Goal: Task Accomplishment & Management: Complete application form

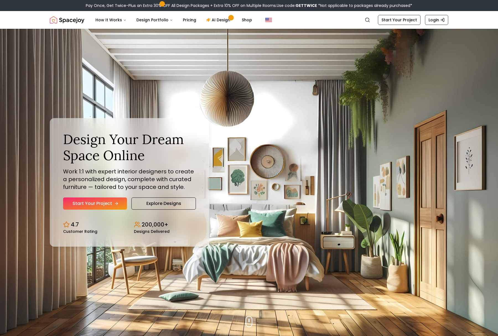
click at [102, 203] on link "Start Your Project" at bounding box center [95, 203] width 64 height 12
click at [184, 20] on link "Pricing" at bounding box center [189, 19] width 22 height 11
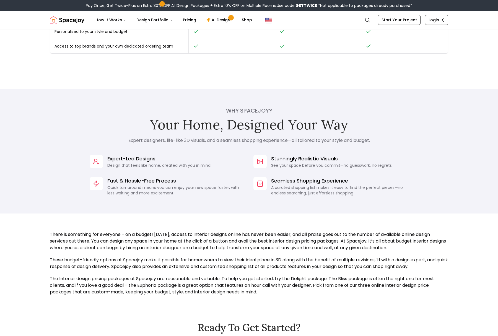
scroll to position [352, 0]
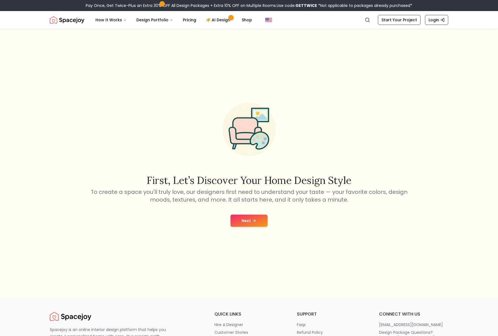
click at [251, 221] on button "Next" at bounding box center [248, 221] width 37 height 12
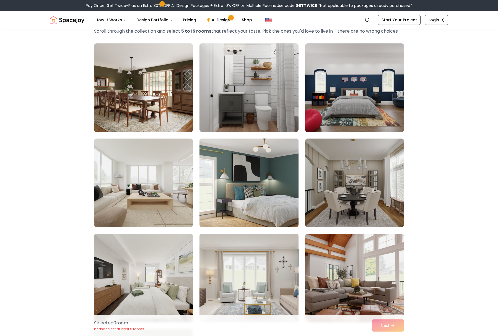
scroll to position [36, 0]
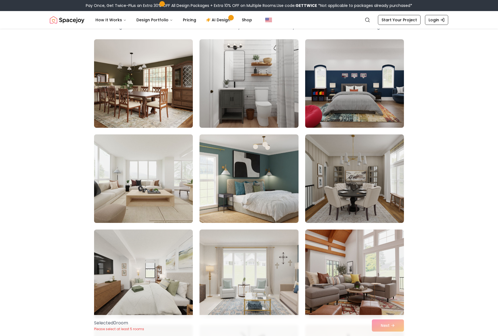
click at [169, 191] on img at bounding box center [144, 178] width 104 height 93
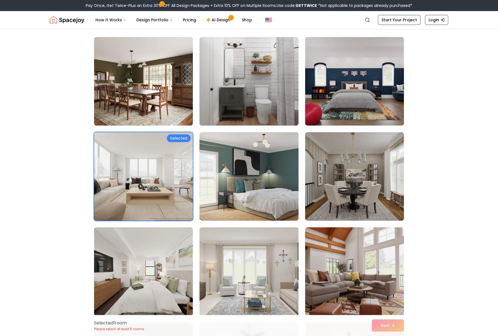
scroll to position [87, 0]
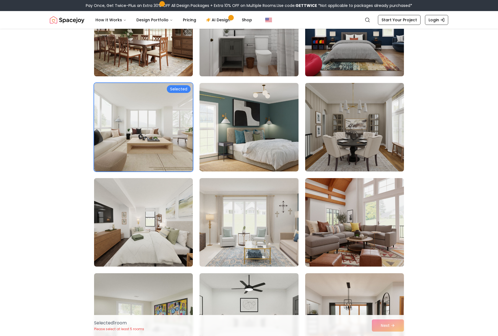
click at [383, 136] on img at bounding box center [355, 127] width 104 height 93
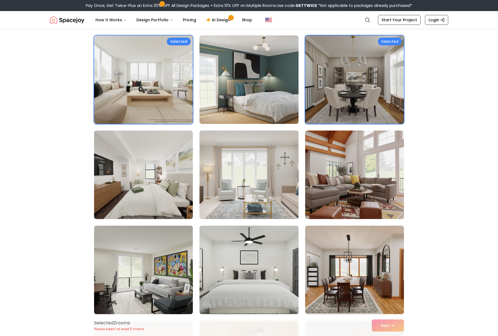
scroll to position [138, 0]
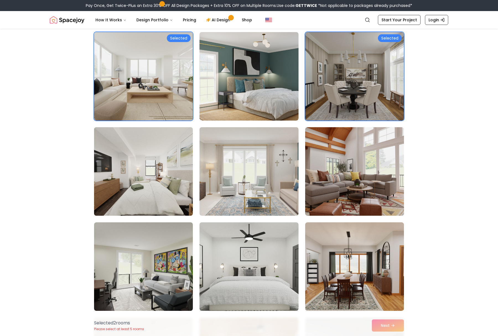
click at [127, 194] on img at bounding box center [144, 171] width 104 height 93
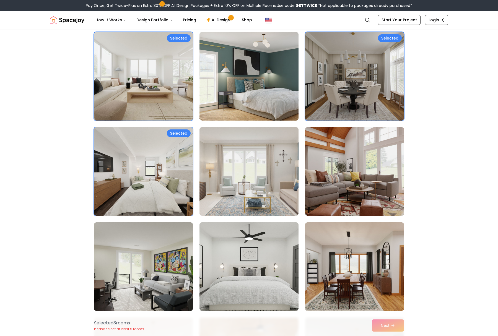
click at [322, 198] on img at bounding box center [355, 171] width 104 height 93
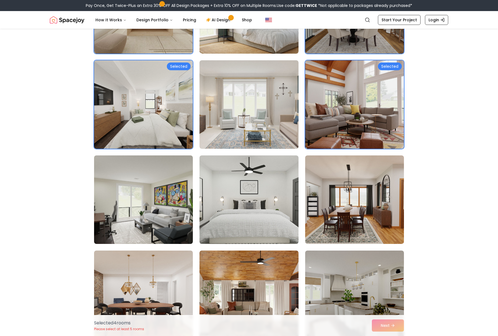
scroll to position [206, 0]
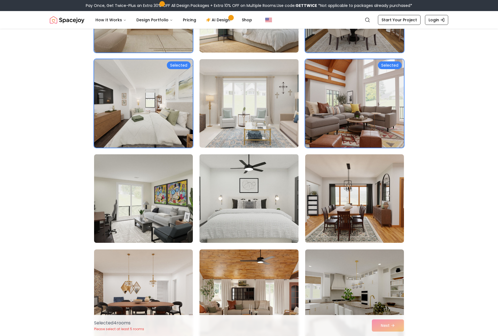
click at [210, 227] on img at bounding box center [249, 198] width 104 height 93
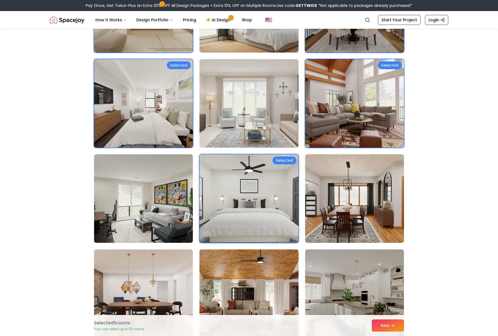
click at [387, 218] on img at bounding box center [355, 198] width 104 height 93
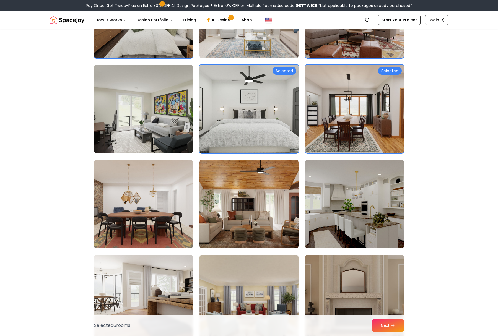
scroll to position [364, 0]
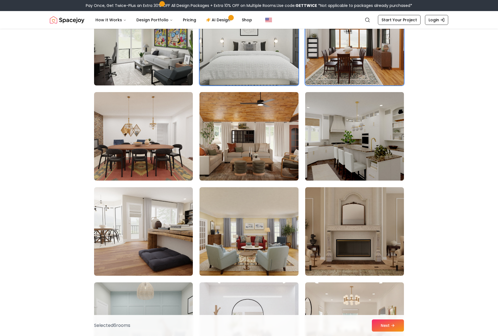
click at [366, 133] on img at bounding box center [355, 136] width 104 height 93
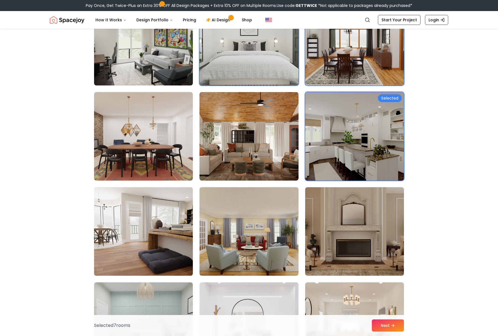
click at [137, 244] on img at bounding box center [144, 231] width 104 height 93
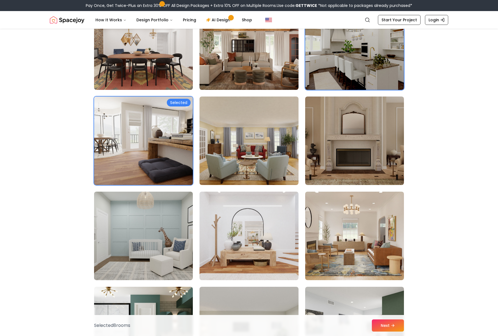
scroll to position [572, 0]
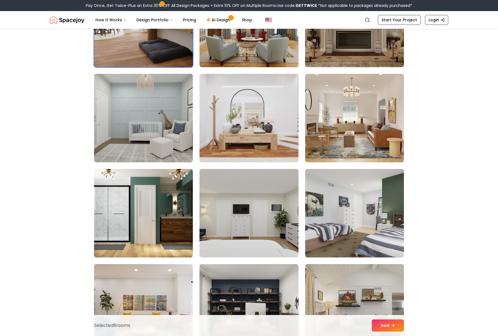
click at [272, 125] on img at bounding box center [249, 118] width 104 height 93
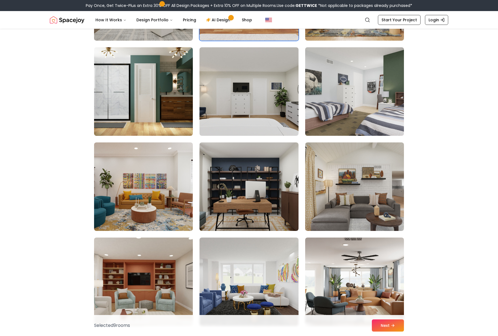
scroll to position [694, 0]
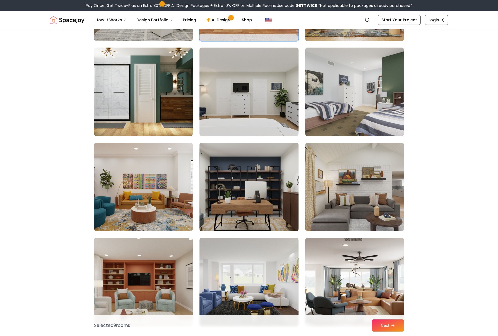
click at [243, 198] on img at bounding box center [249, 186] width 104 height 93
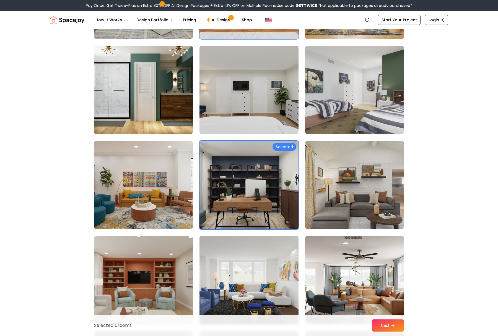
scroll to position [766, 0]
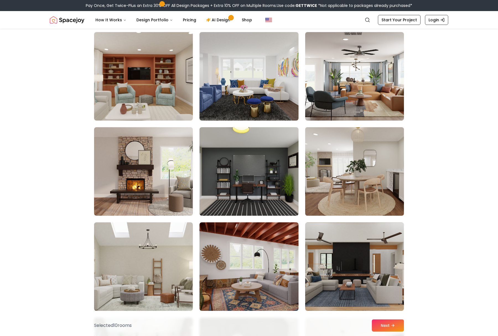
scroll to position [898, 0]
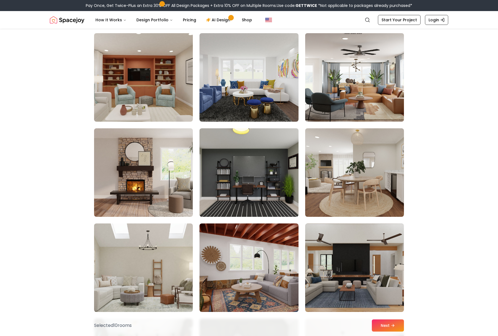
click at [353, 88] on img at bounding box center [355, 77] width 104 height 93
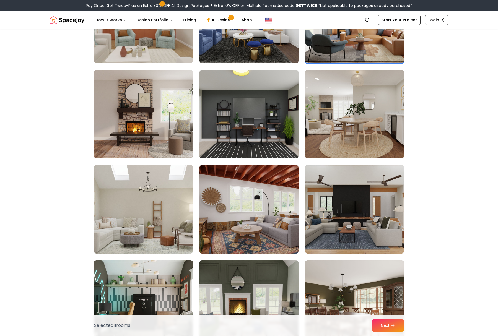
scroll to position [958, 0]
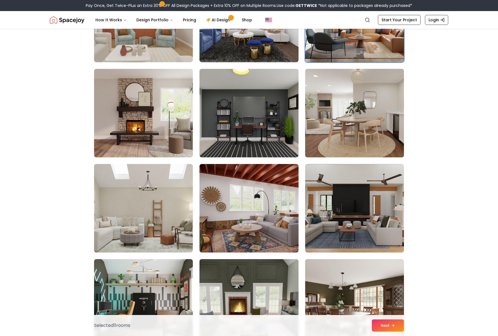
click at [353, 88] on img at bounding box center [355, 113] width 104 height 93
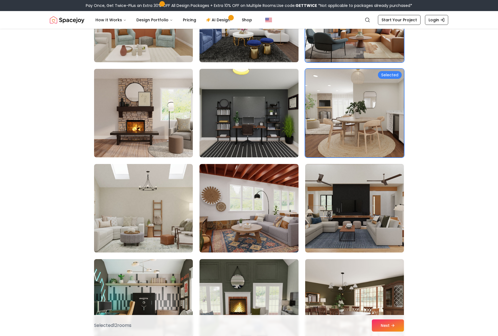
scroll to position [1011, 0]
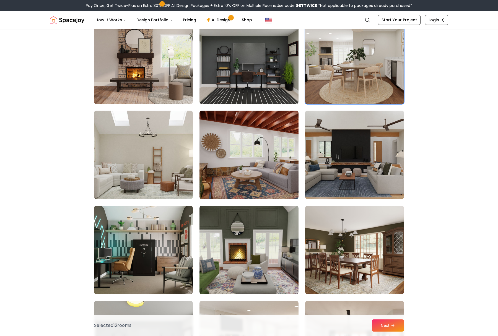
click at [357, 153] on img at bounding box center [355, 154] width 104 height 93
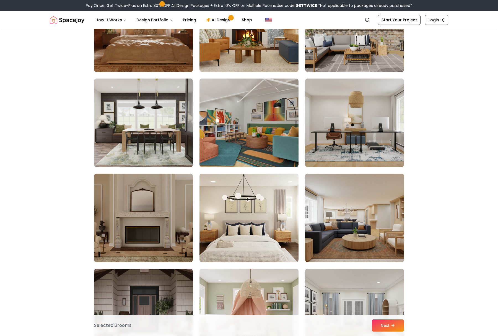
scroll to position [1535, 0]
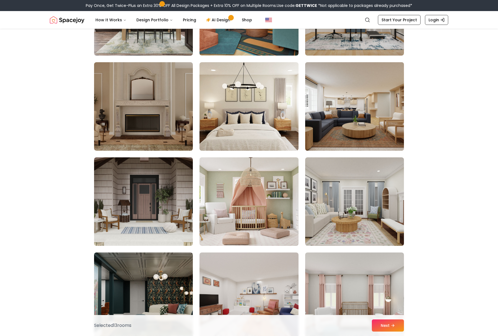
click at [359, 118] on img at bounding box center [355, 106] width 104 height 93
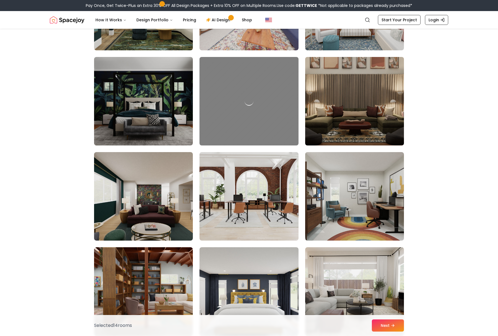
scroll to position [1851, 0]
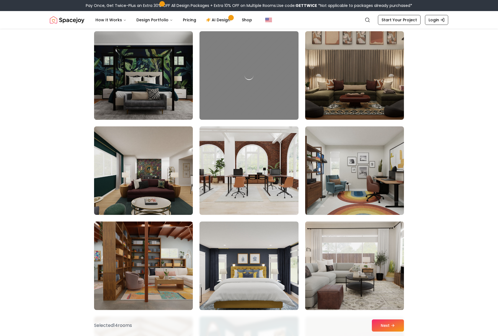
click at [367, 239] on img at bounding box center [355, 265] width 104 height 93
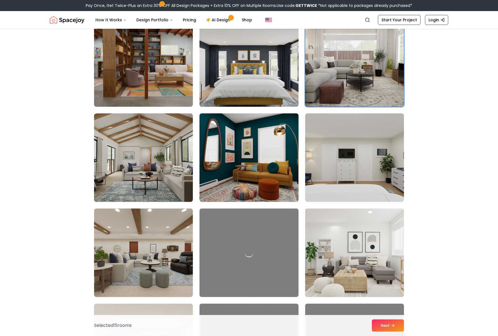
scroll to position [2055, 0]
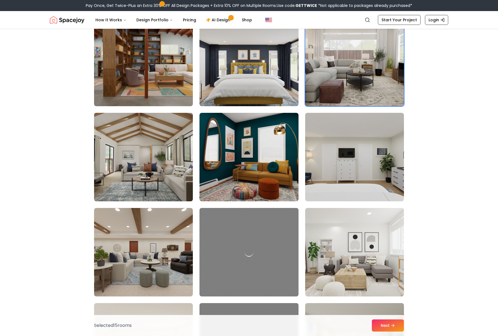
click at [144, 152] on img at bounding box center [144, 157] width 104 height 93
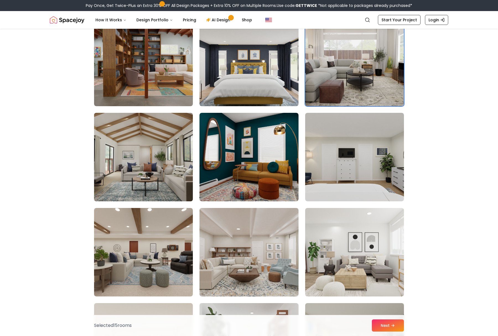
click at [143, 151] on img at bounding box center [144, 157] width 104 height 93
click at [123, 139] on img at bounding box center [144, 157] width 104 height 93
click at [121, 160] on img at bounding box center [144, 157] width 104 height 93
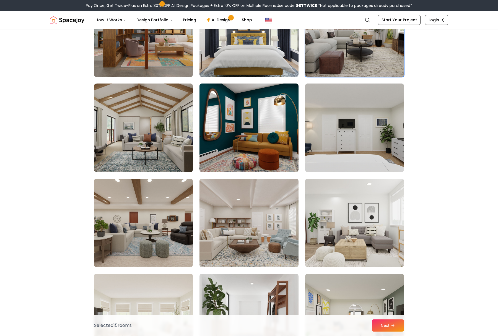
click at [156, 272] on img at bounding box center [144, 318] width 104 height 93
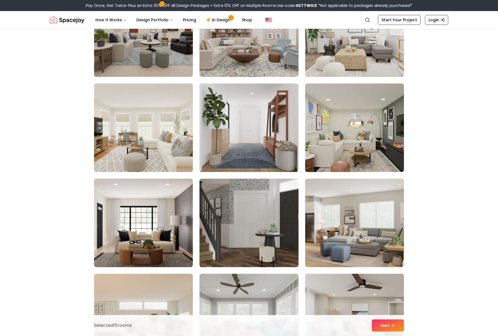
click at [152, 124] on img at bounding box center [144, 127] width 104 height 93
click at [380, 325] on button "Next" at bounding box center [388, 325] width 32 height 12
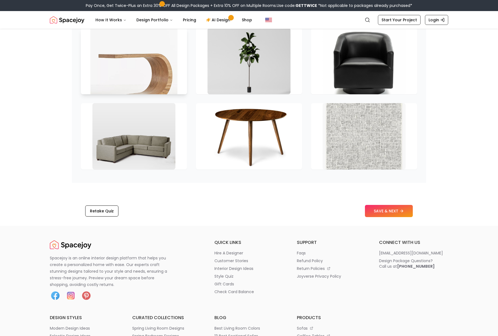
scroll to position [805, 0]
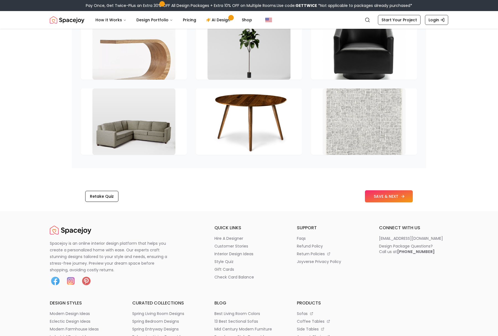
click at [393, 191] on button "SAVE & NEXT" at bounding box center [389, 196] width 48 height 12
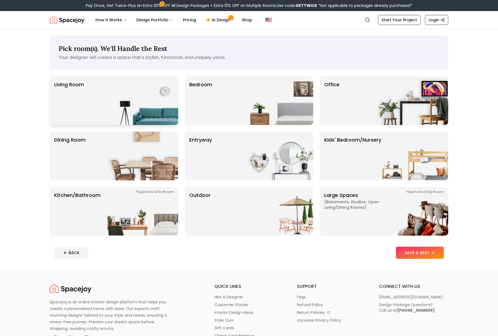
click at [117, 102] on img at bounding box center [142, 100] width 71 height 49
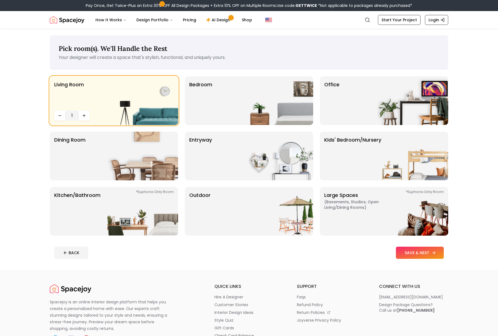
click at [409, 256] on button "SAVE & NEXT" at bounding box center [420, 253] width 48 height 12
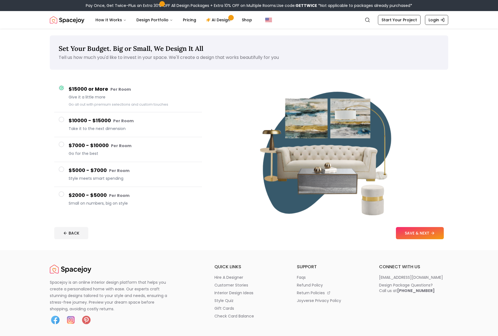
click at [58, 194] on button "$2000 - $5000 Per Room Small on numbers, big on style" at bounding box center [128, 199] width 148 height 25
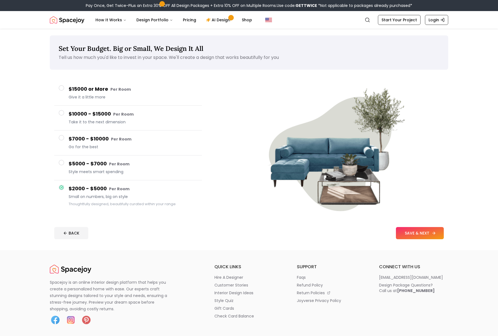
click at [430, 233] on button "SAVE & NEXT" at bounding box center [420, 233] width 48 height 12
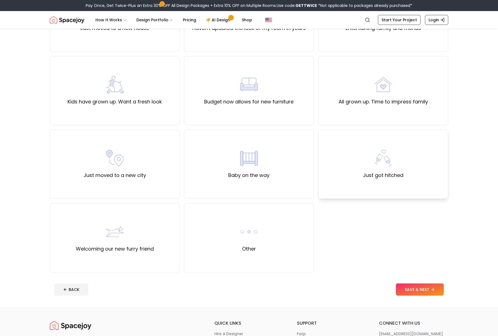
scroll to position [96, 0]
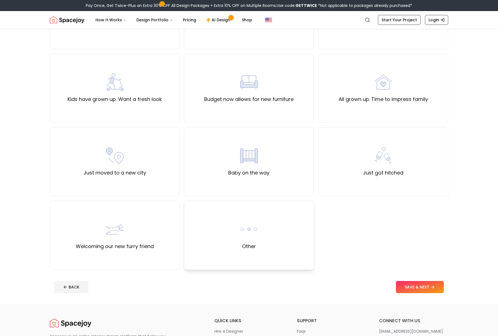
click at [218, 248] on div "Other" at bounding box center [249, 235] width 130 height 69
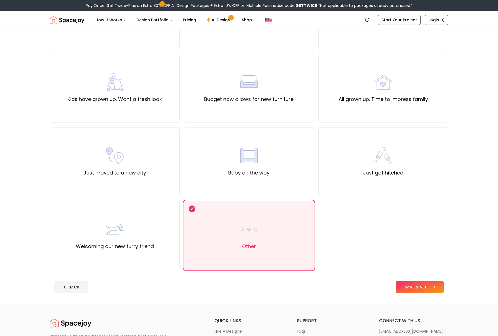
click at [422, 287] on button "SAVE & NEXT" at bounding box center [420, 287] width 48 height 12
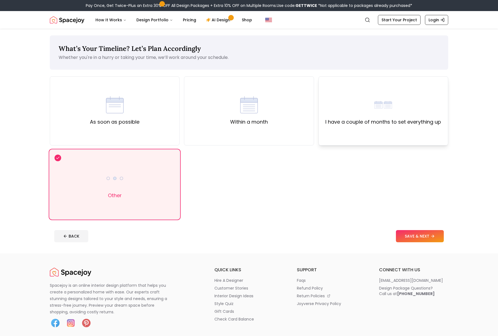
click at [395, 130] on div "I have a couple of months to set everything up" at bounding box center [383, 110] width 130 height 69
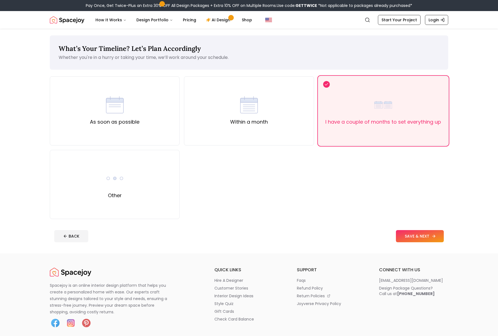
click at [420, 234] on button "SAVE & NEXT" at bounding box center [420, 236] width 48 height 12
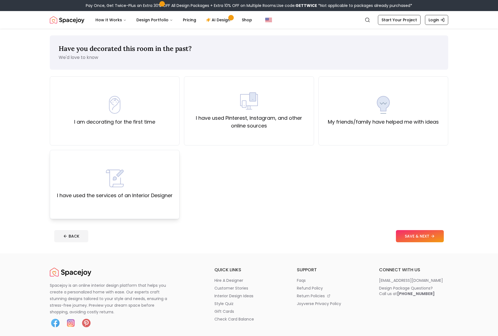
click at [127, 194] on label "I have used the services of an Interior Designer" at bounding box center [115, 196] width 116 height 8
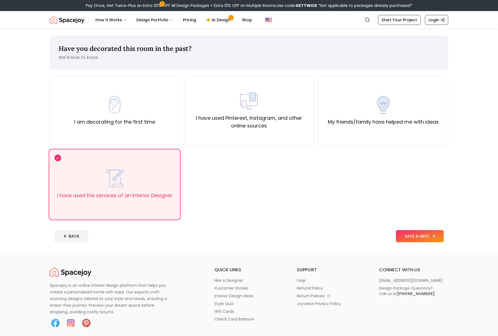
click at [423, 233] on button "SAVE & NEXT" at bounding box center [420, 236] width 48 height 12
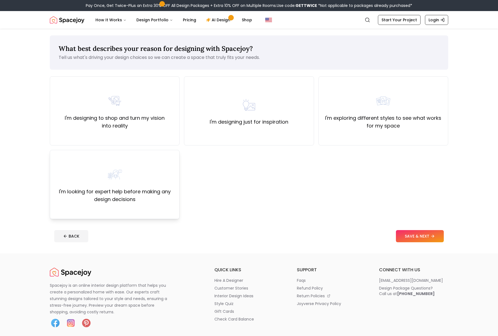
click at [141, 191] on label "I'm looking for expert help before making any design decisions" at bounding box center [114, 195] width 120 height 15
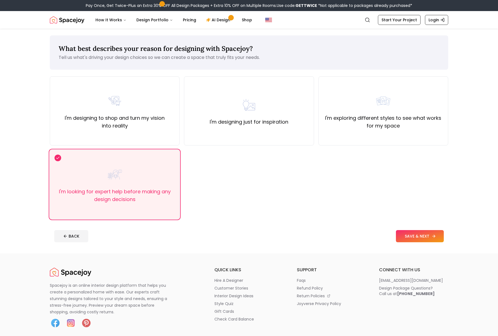
click at [427, 235] on button "SAVE & NEXT" at bounding box center [420, 236] width 48 height 12
